Goal: Use online tool/utility: Utilize a website feature to perform a specific function

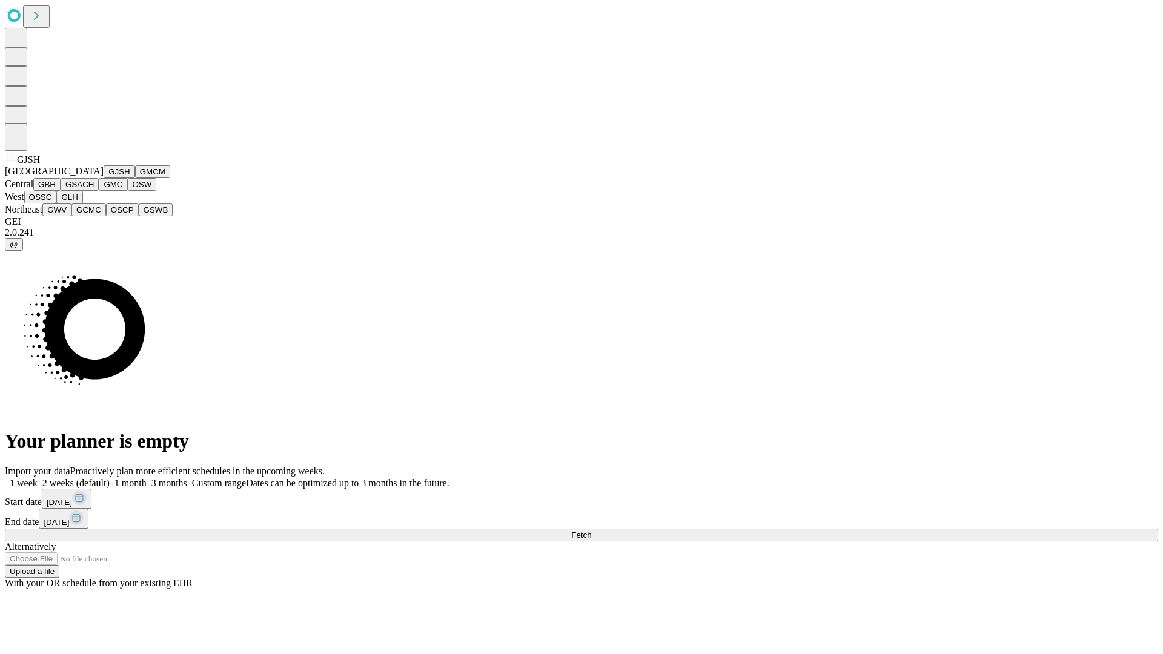
click at [104, 178] on button "GJSH" at bounding box center [119, 171] width 31 height 13
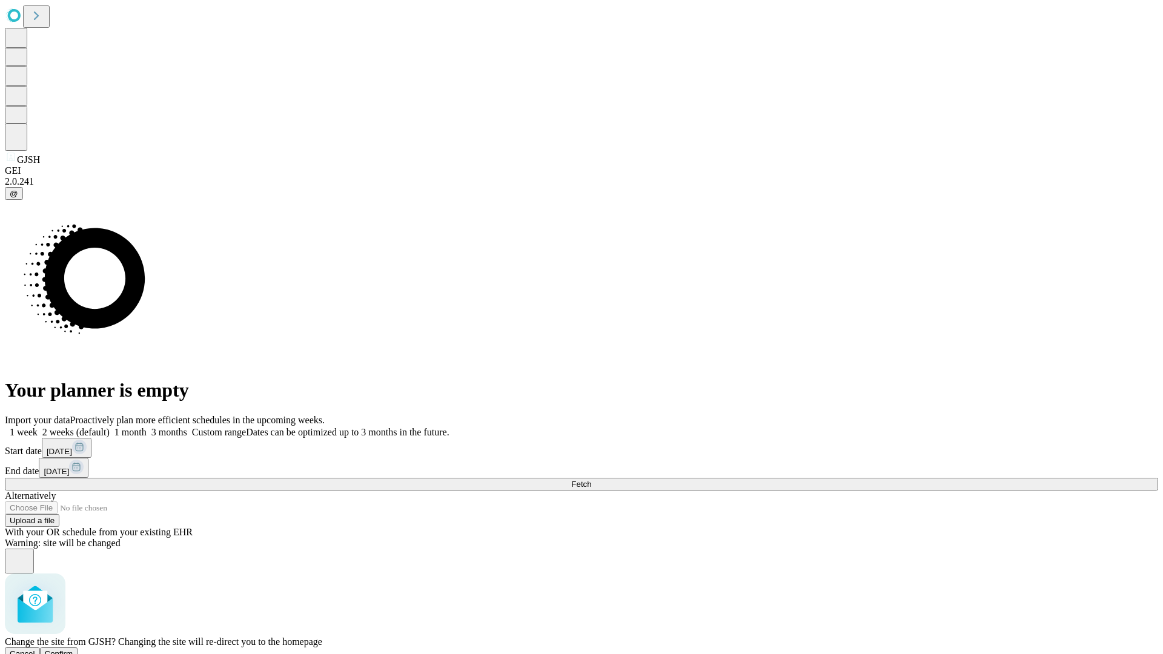
click at [73, 649] on span "Confirm" at bounding box center [59, 653] width 28 height 9
click at [38, 427] on label "1 week" at bounding box center [21, 432] width 33 height 10
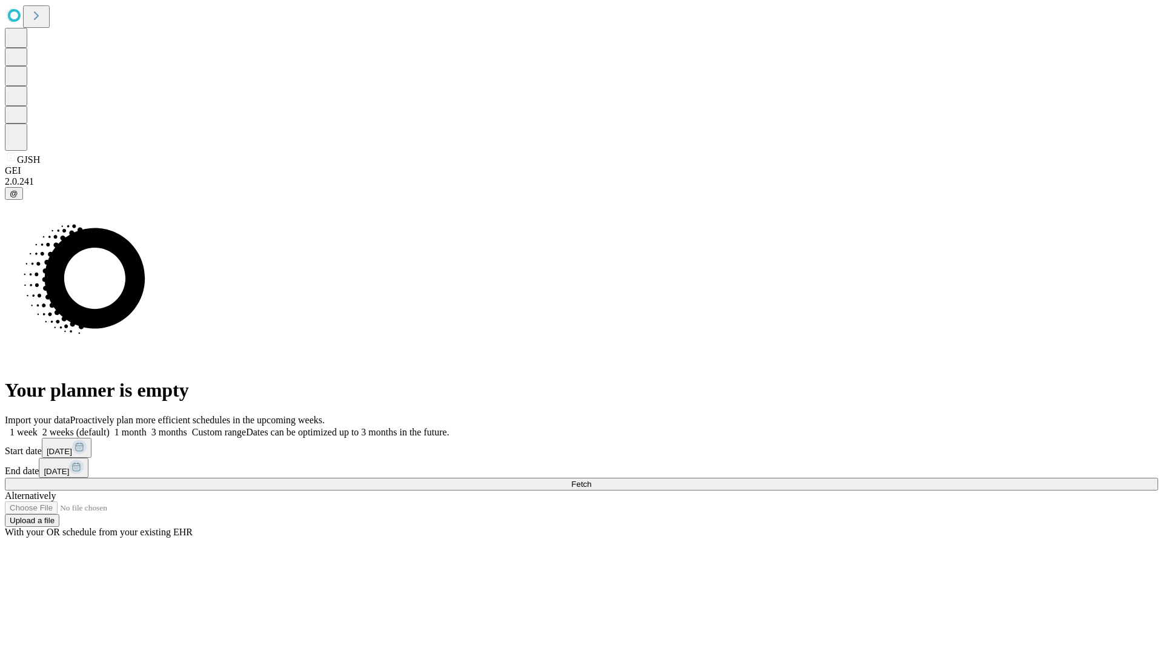
click at [591, 480] on span "Fetch" at bounding box center [581, 484] width 20 height 9
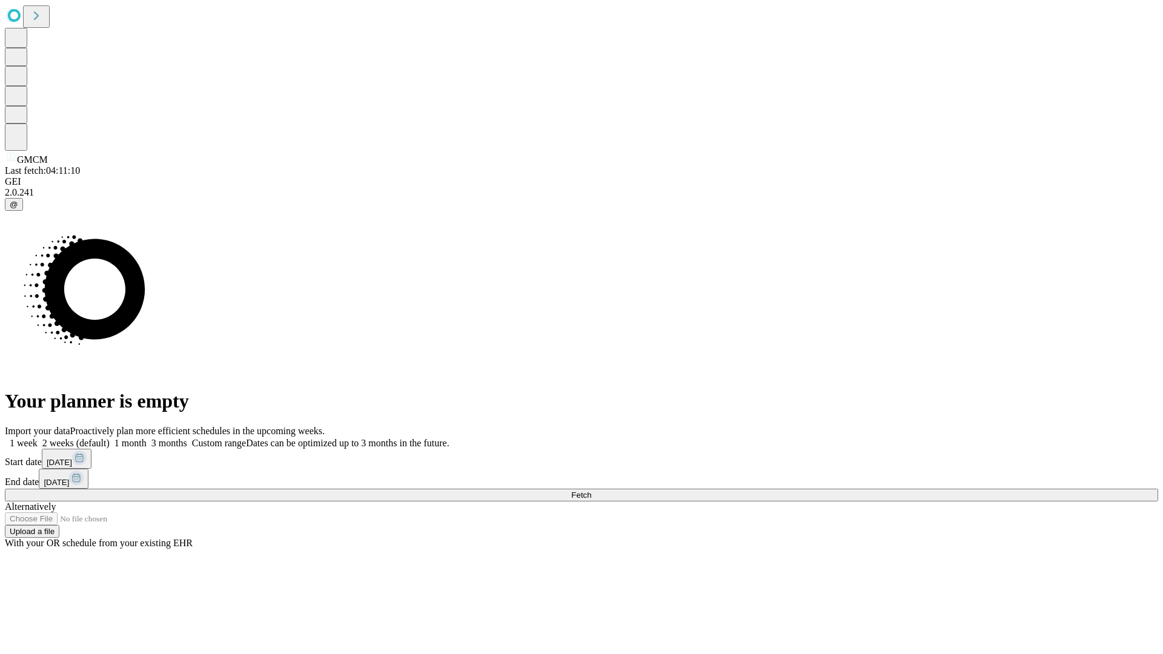
click at [38, 438] on label "1 week" at bounding box center [21, 443] width 33 height 10
click at [591, 491] on span "Fetch" at bounding box center [581, 495] width 20 height 9
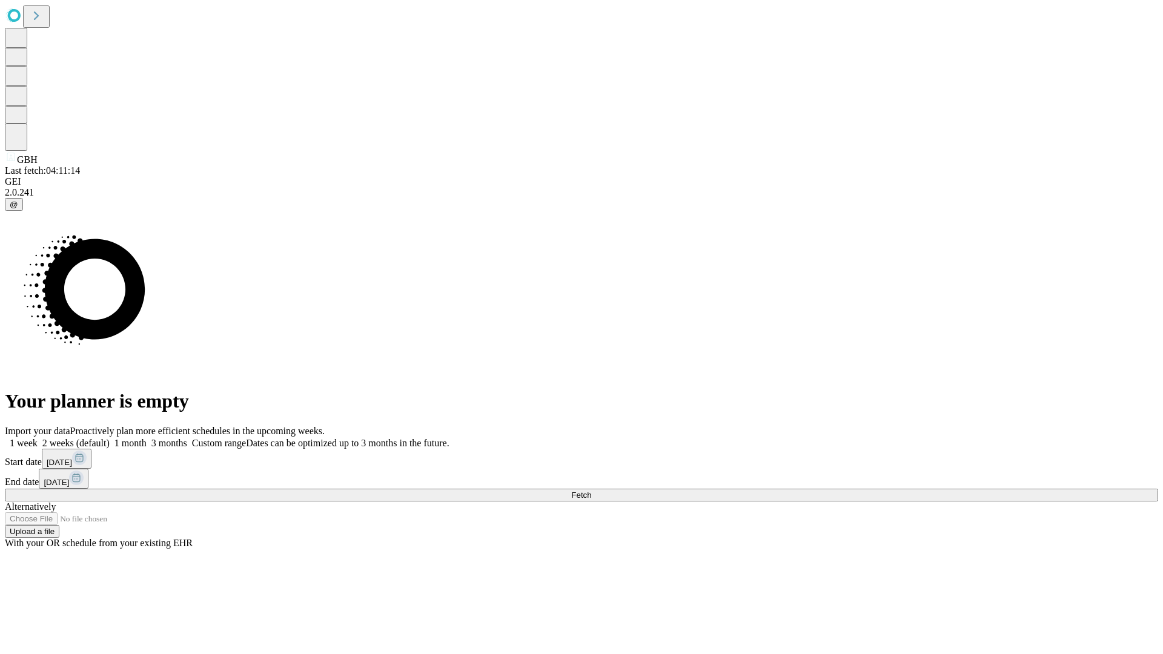
click at [38, 438] on label "1 week" at bounding box center [21, 443] width 33 height 10
click at [591, 491] on span "Fetch" at bounding box center [581, 495] width 20 height 9
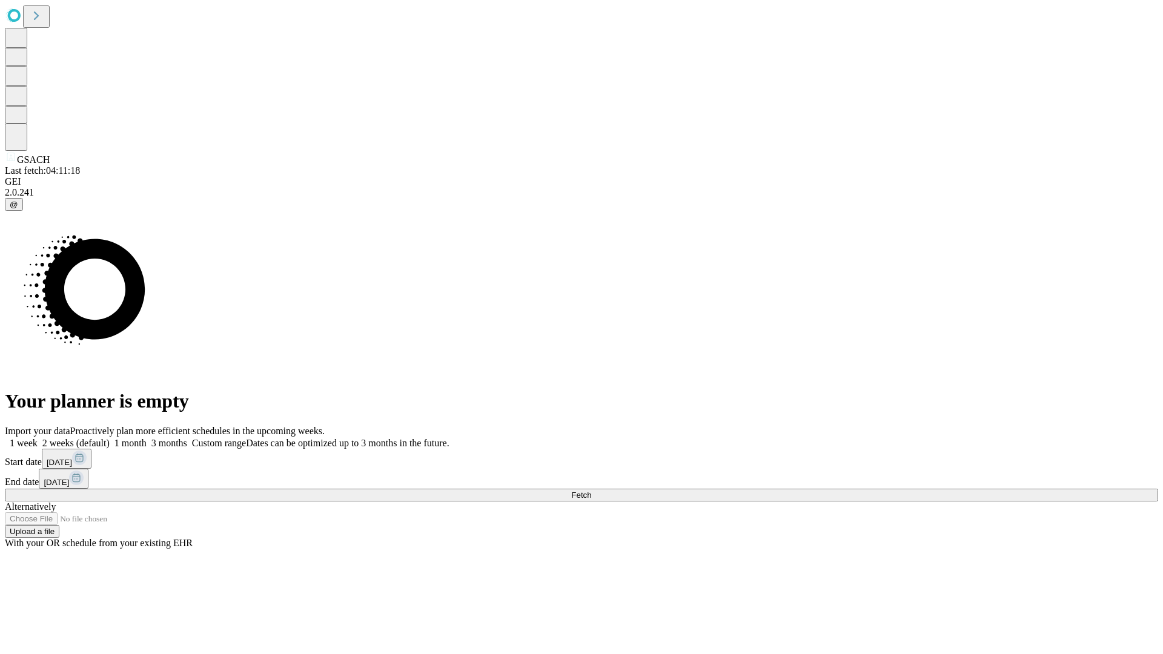
click at [38, 438] on label "1 week" at bounding box center [21, 443] width 33 height 10
click at [591, 491] on span "Fetch" at bounding box center [581, 495] width 20 height 9
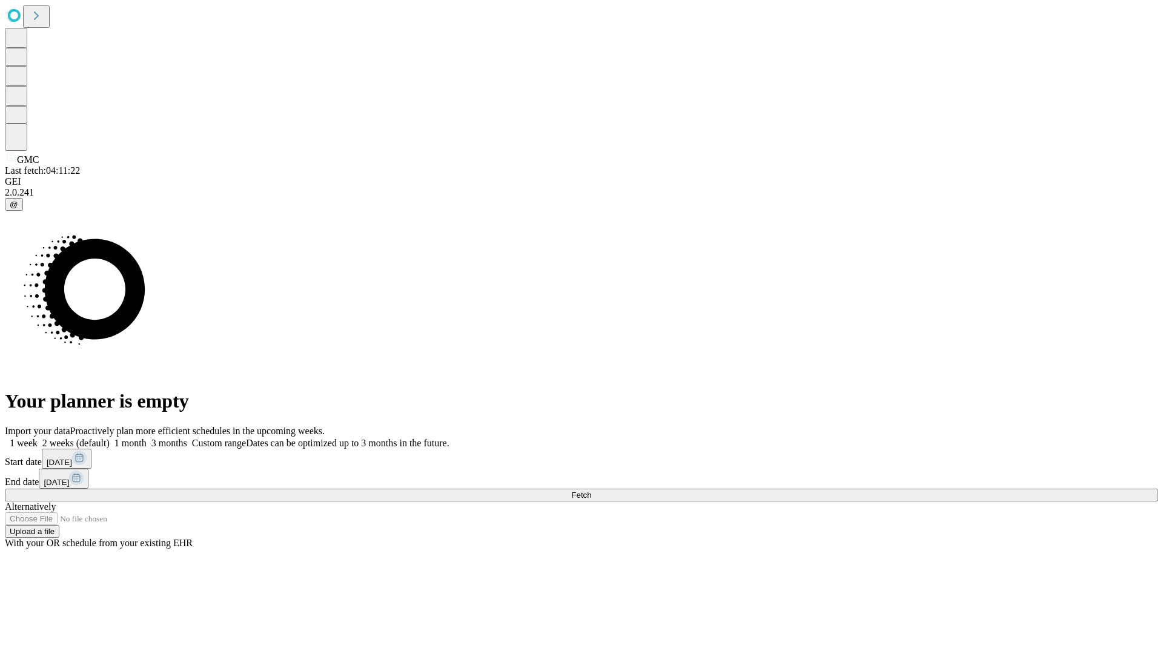
click at [38, 438] on label "1 week" at bounding box center [21, 443] width 33 height 10
click at [591, 491] on span "Fetch" at bounding box center [581, 495] width 20 height 9
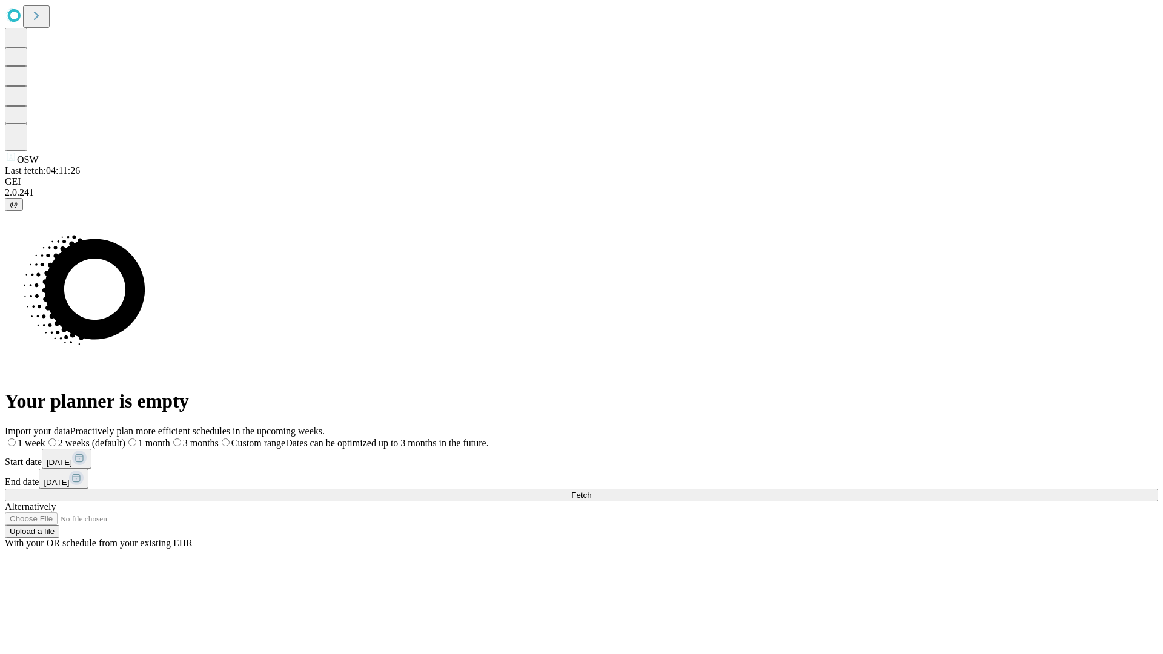
click at [45, 438] on label "1 week" at bounding box center [25, 443] width 41 height 10
click at [591, 491] on span "Fetch" at bounding box center [581, 495] width 20 height 9
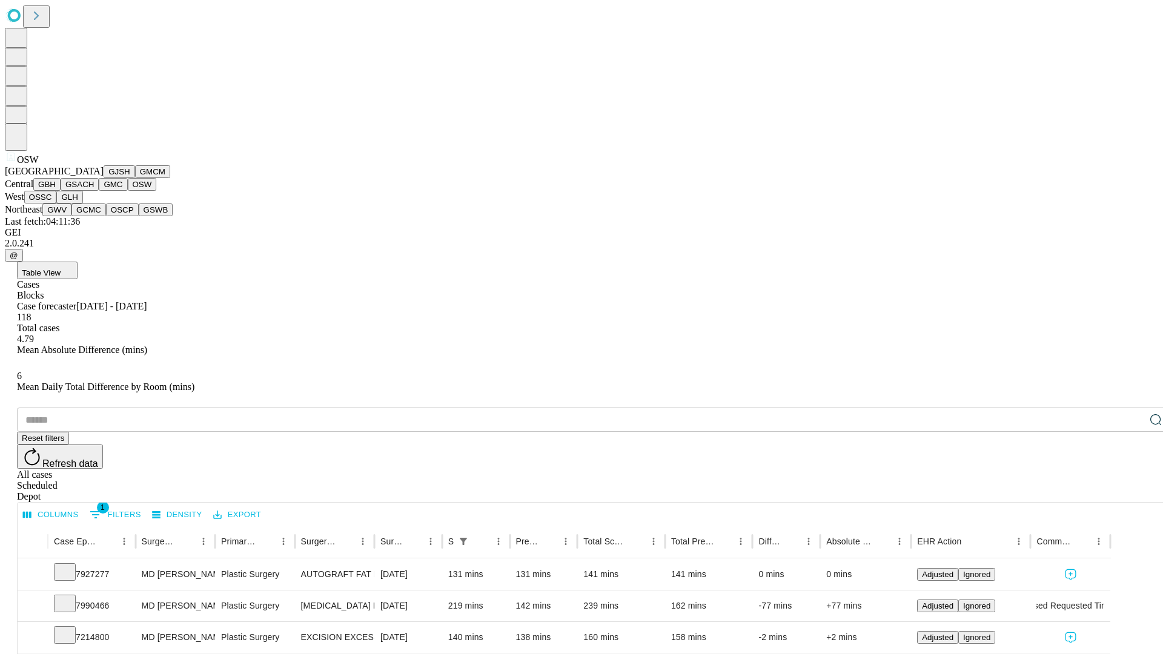
click at [57, 204] on button "OSSC" at bounding box center [40, 197] width 33 height 13
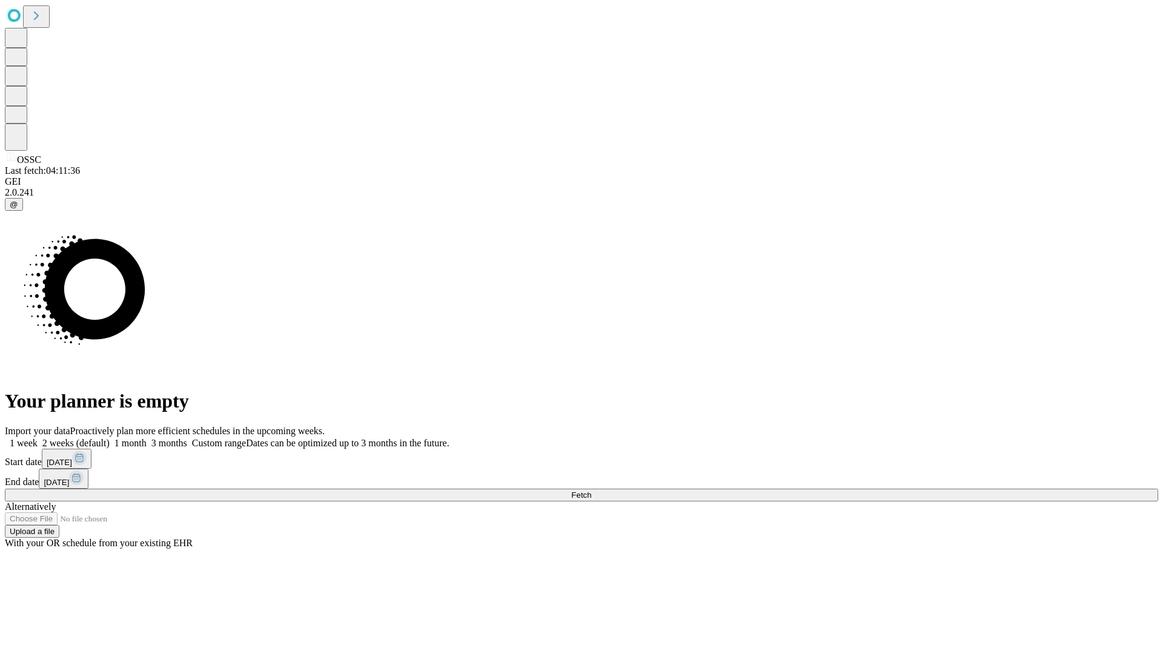
click at [38, 438] on label "1 week" at bounding box center [21, 443] width 33 height 10
click at [591, 491] on span "Fetch" at bounding box center [581, 495] width 20 height 9
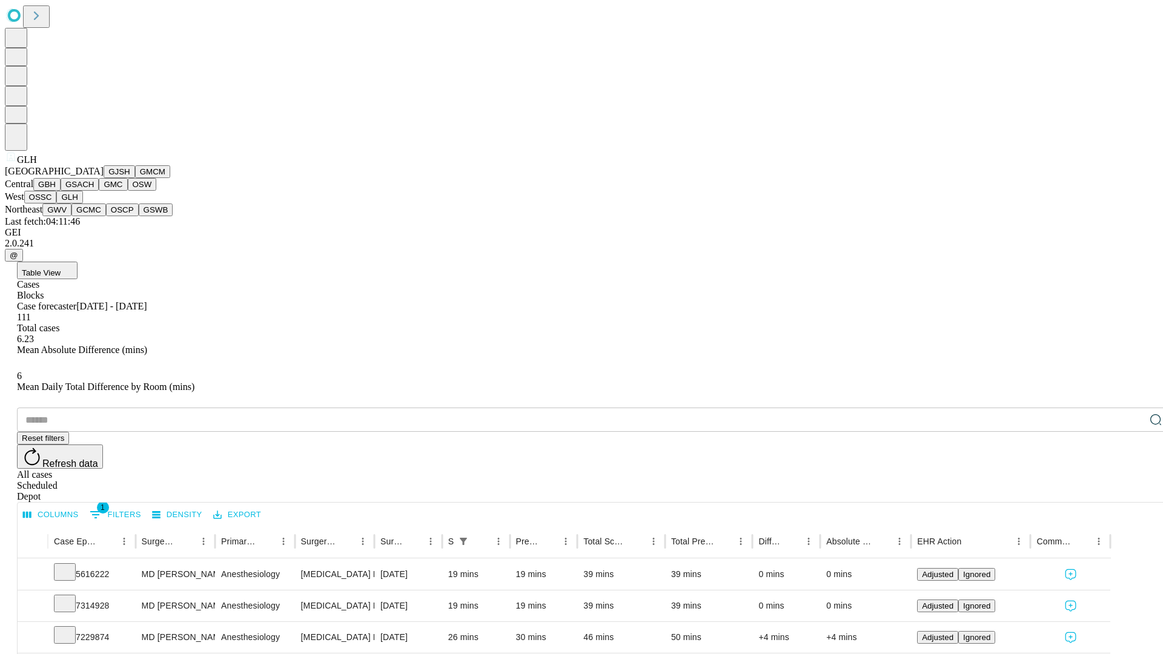
click at [71, 216] on button "GWV" at bounding box center [56, 210] width 29 height 13
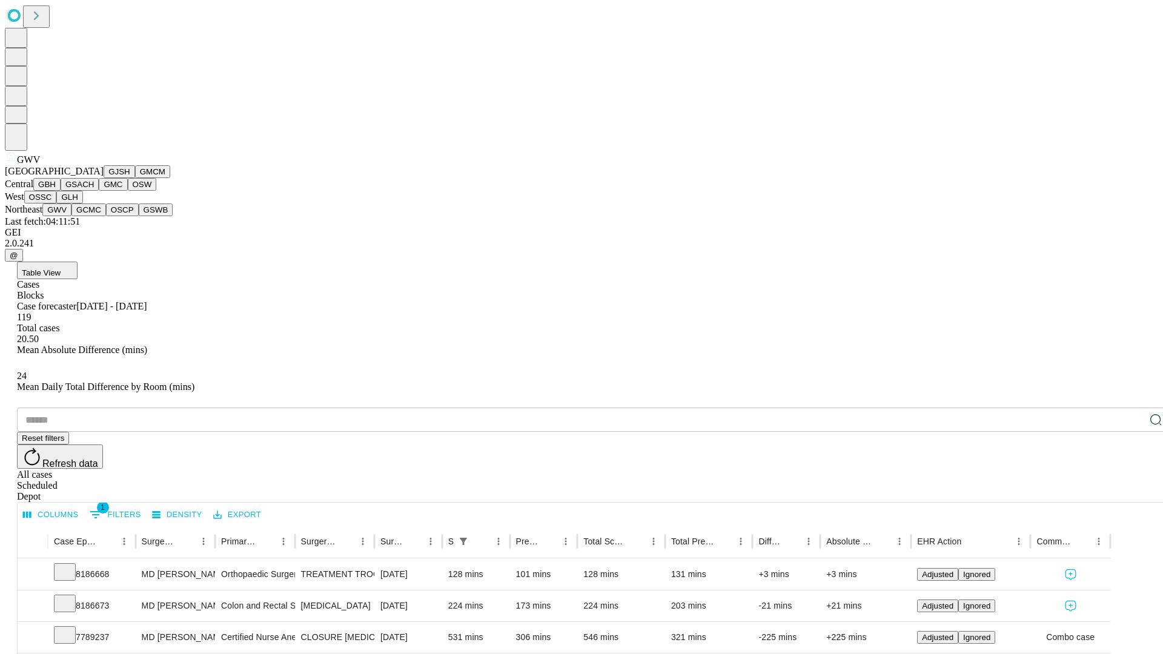
click at [94, 216] on button "GCMC" at bounding box center [88, 210] width 35 height 13
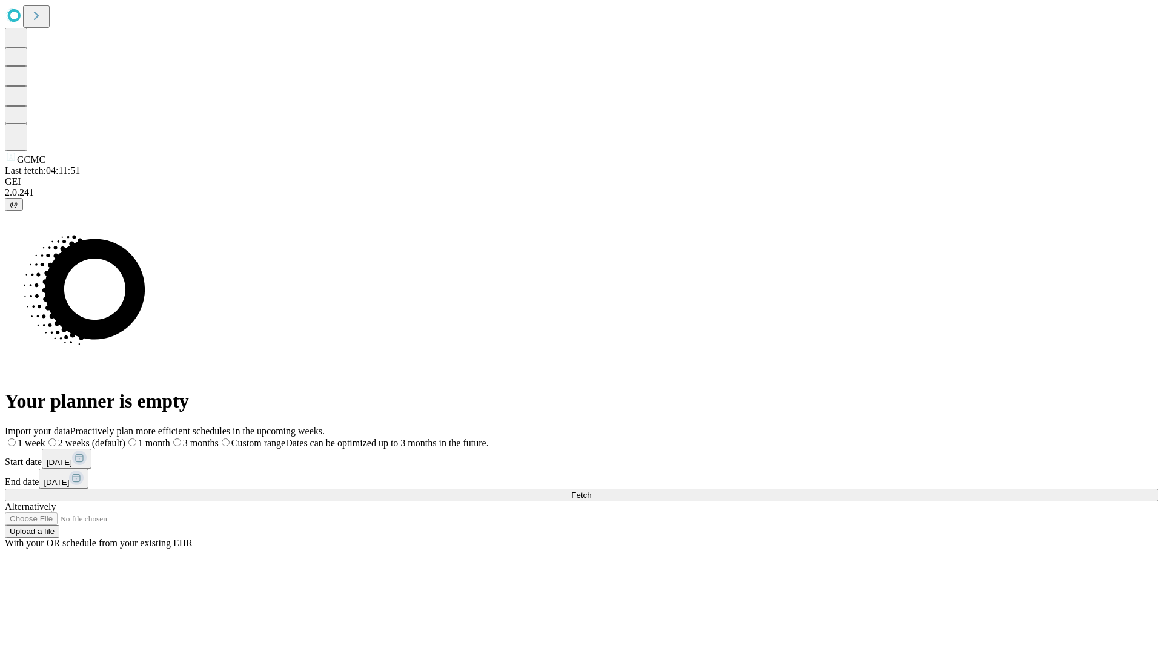
click at [45, 438] on label "1 week" at bounding box center [25, 443] width 41 height 10
click at [591, 491] on span "Fetch" at bounding box center [581, 495] width 20 height 9
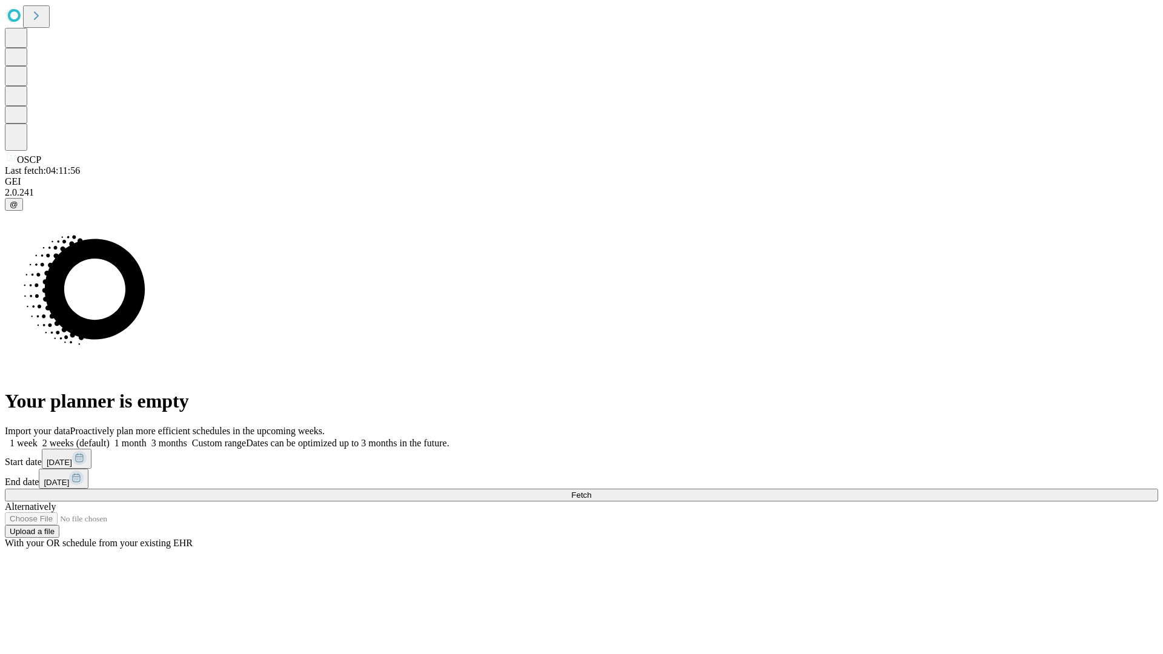
click at [38, 438] on label "1 week" at bounding box center [21, 443] width 33 height 10
click at [591, 491] on span "Fetch" at bounding box center [581, 495] width 20 height 9
